Goal: Transaction & Acquisition: Book appointment/travel/reservation

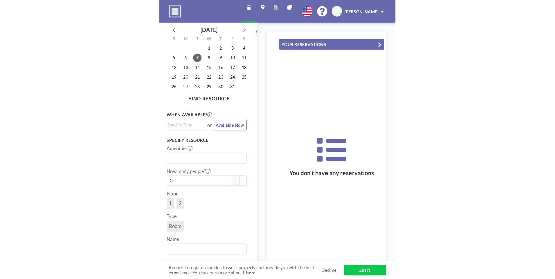
scroll to position [0, 604]
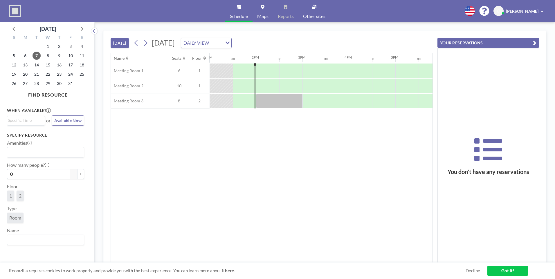
click at [227, 72] on div at bounding box center [244, 71] width 23 height 14
click at [227, 71] on div at bounding box center [244, 71] width 23 height 14
click at [227, 69] on div at bounding box center [267, 71] width 23 height 15
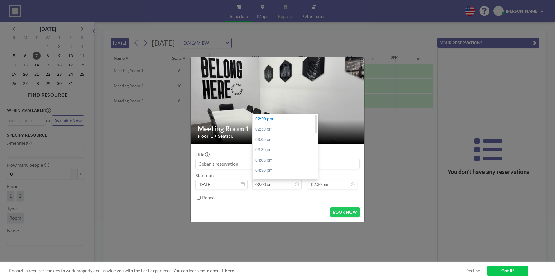
click at [227, 119] on div "02:00 pm" at bounding box center [287, 119] width 68 height 10
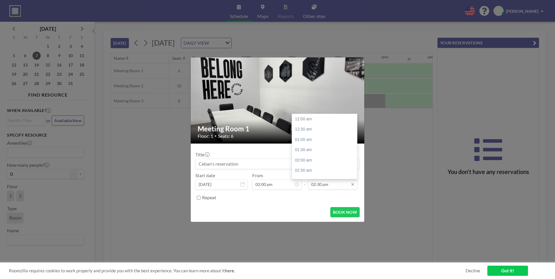
scroll to position [0, 627]
click at [227, 181] on input "02:30 pm" at bounding box center [332, 185] width 49 height 10
click at [227, 172] on div "05:00 pm" at bounding box center [326, 171] width 68 height 10
type input "05:00 pm"
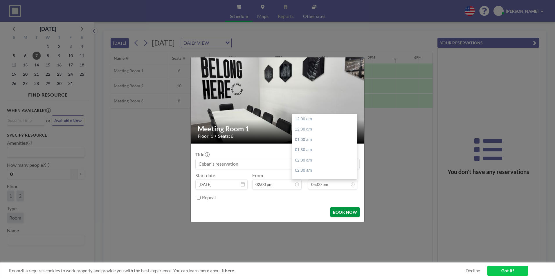
scroll to position [351, 0]
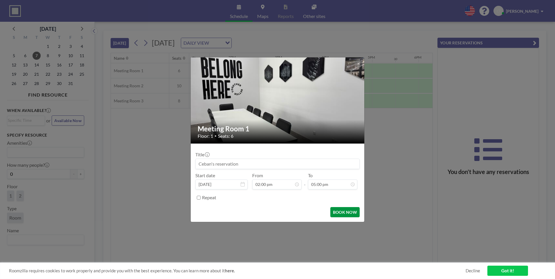
click at [227, 213] on button "BOOK NOW" at bounding box center [344, 212] width 29 height 10
